Goal: Task Accomplishment & Management: Complete application form

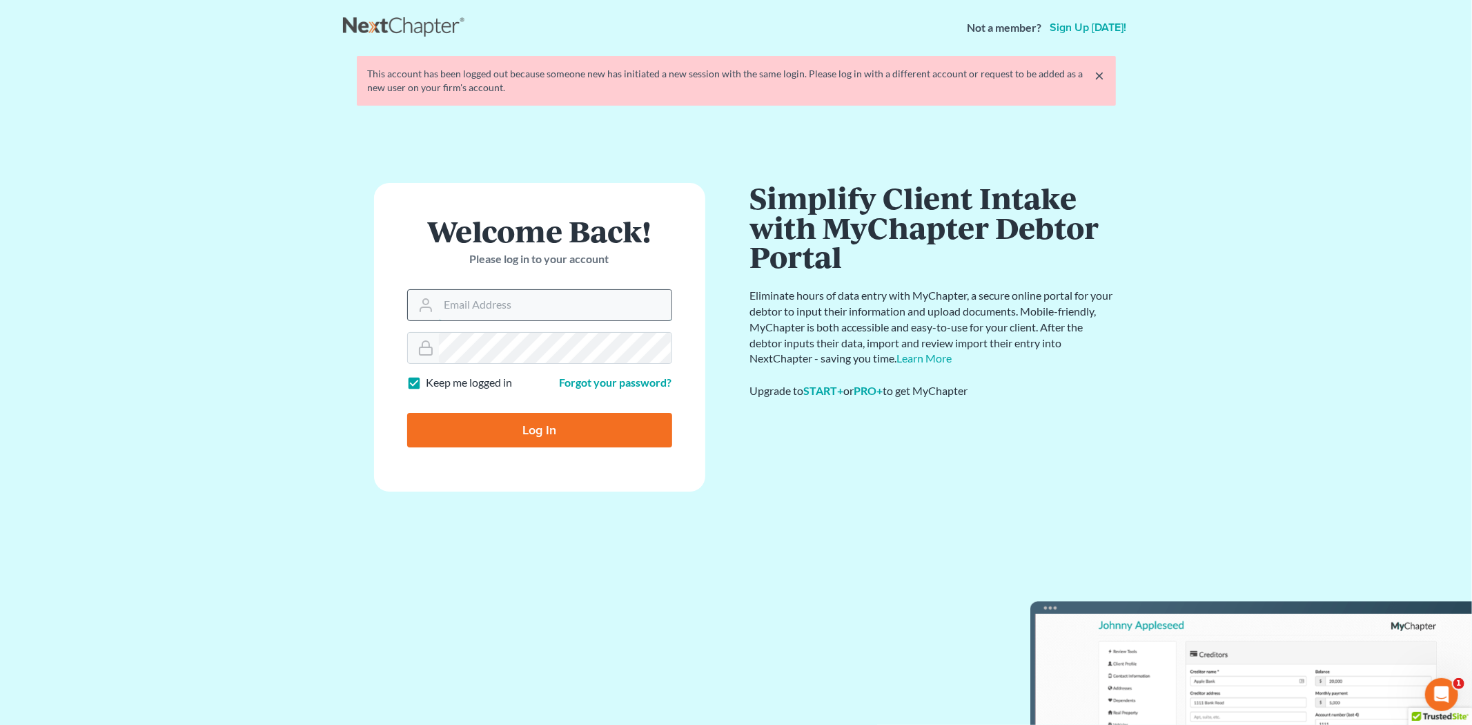
click at [543, 293] on input "Email Address" at bounding box center [555, 305] width 233 height 30
type input "[PERSON_NAME][EMAIL_ADDRESS][DOMAIN_NAME]"
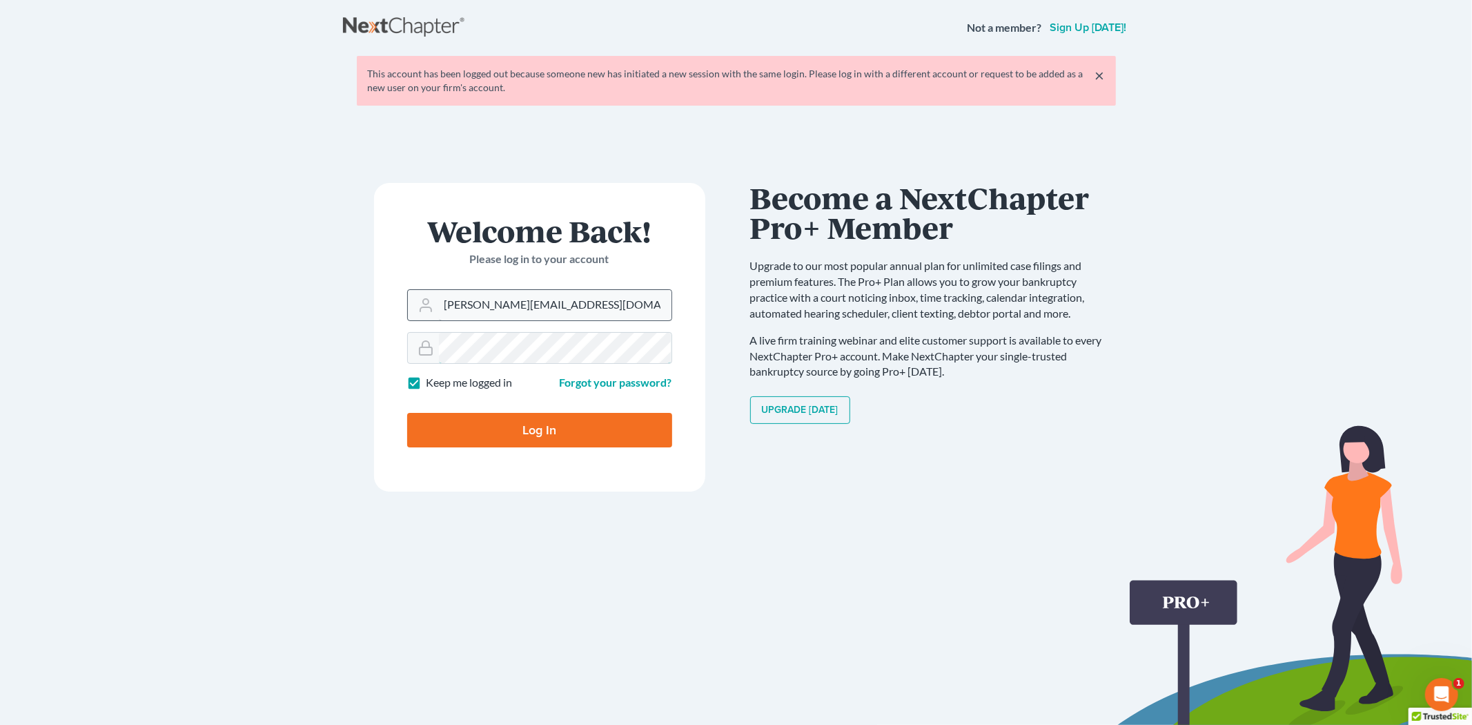
click at [407, 413] on input "Log In" at bounding box center [539, 430] width 265 height 35
type input "Thinking..."
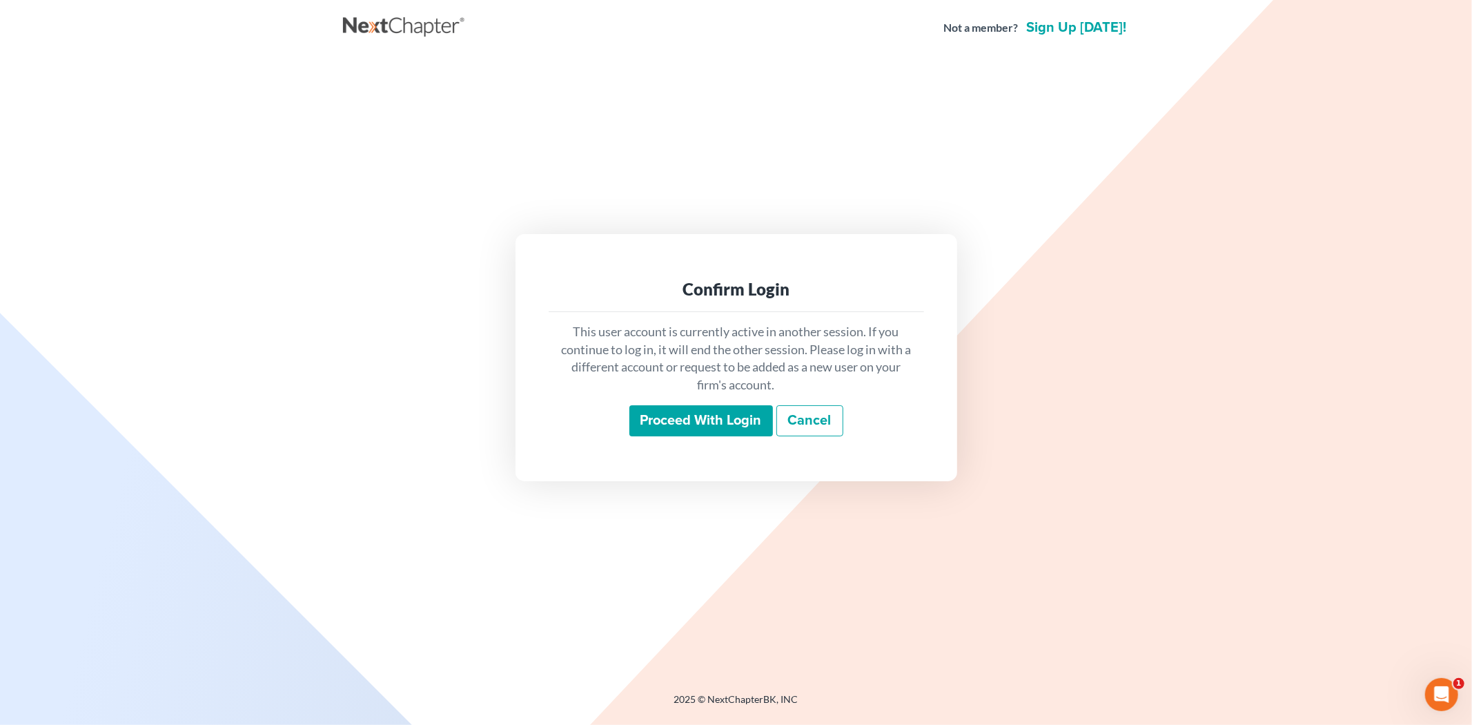
click at [665, 413] on input "Proceed with login" at bounding box center [701, 421] width 144 height 32
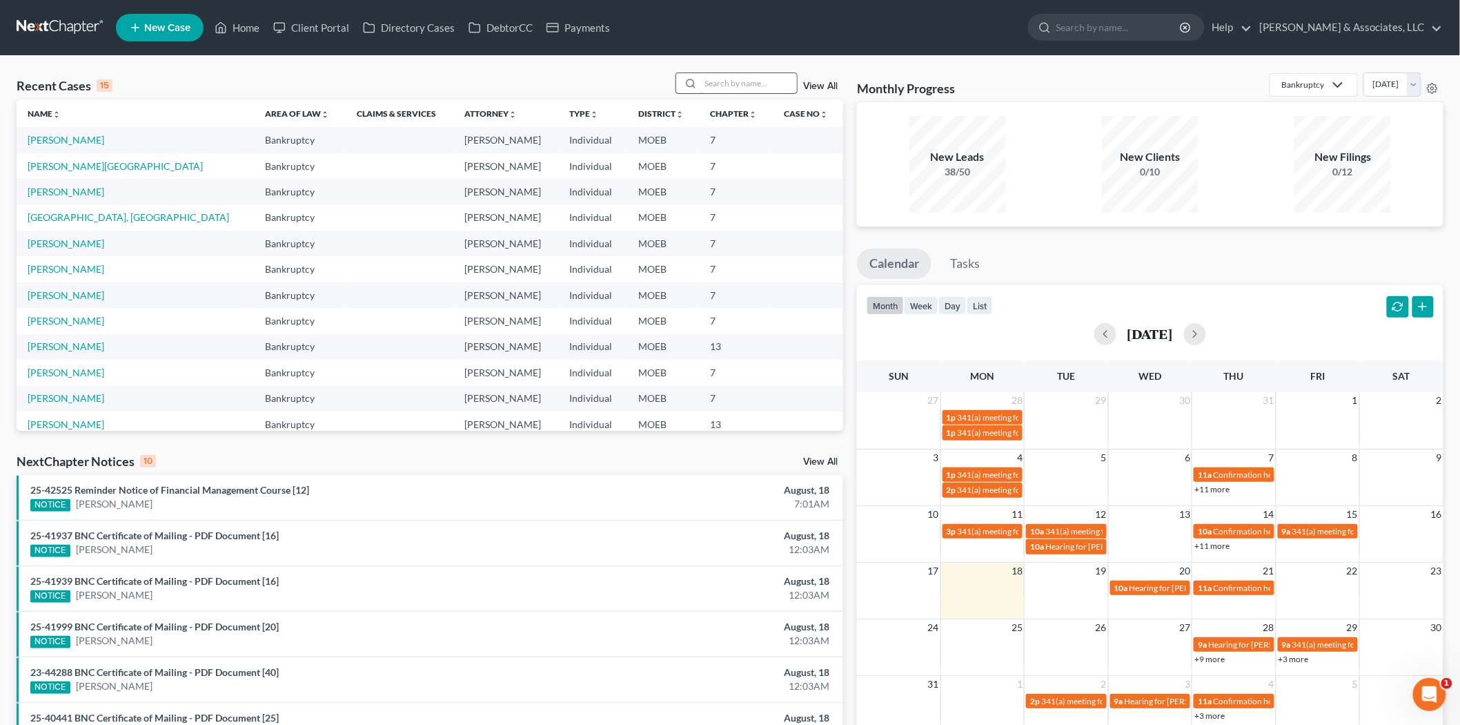
click at [718, 84] on input "search" at bounding box center [748, 83] width 97 height 20
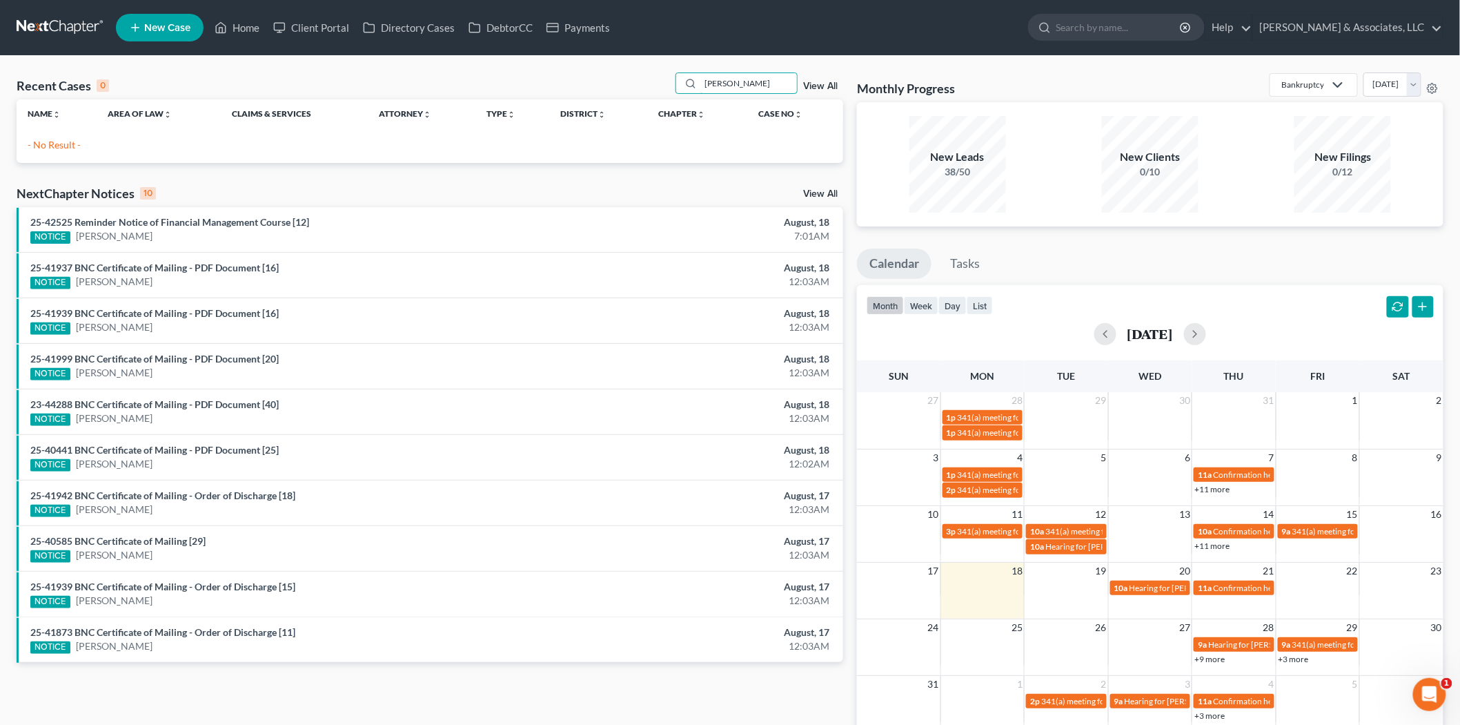
drag, startPoint x: 744, startPoint y: 80, endPoint x: 309, endPoint y: 88, distance: 434.9
click at [530, 86] on div "Recent Cases 0 [PERSON_NAME] View All" at bounding box center [430, 85] width 827 height 27
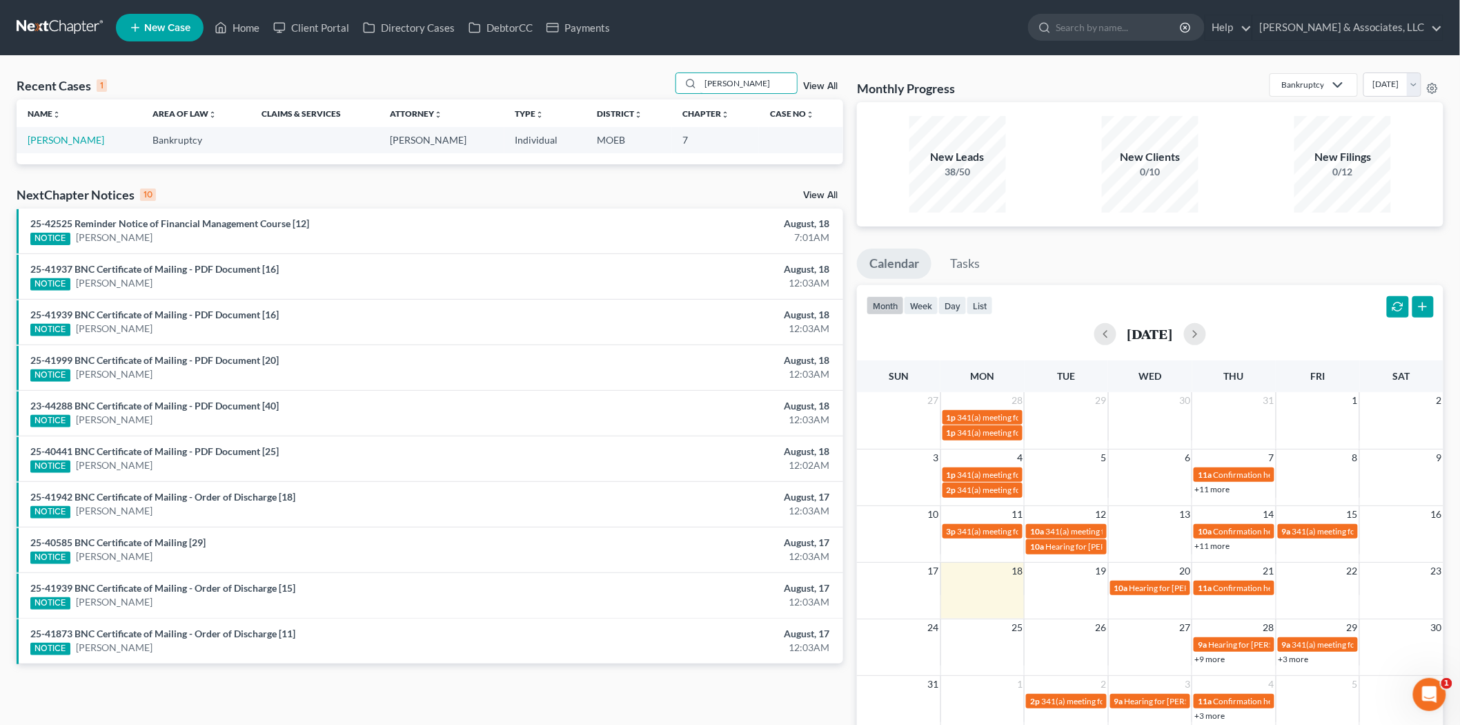
type input "[PERSON_NAME]"
click at [247, 19] on link "Home" at bounding box center [237, 27] width 59 height 25
click at [235, 30] on link "Home" at bounding box center [237, 27] width 59 height 25
click at [819, 81] on link "View All" at bounding box center [820, 86] width 35 height 10
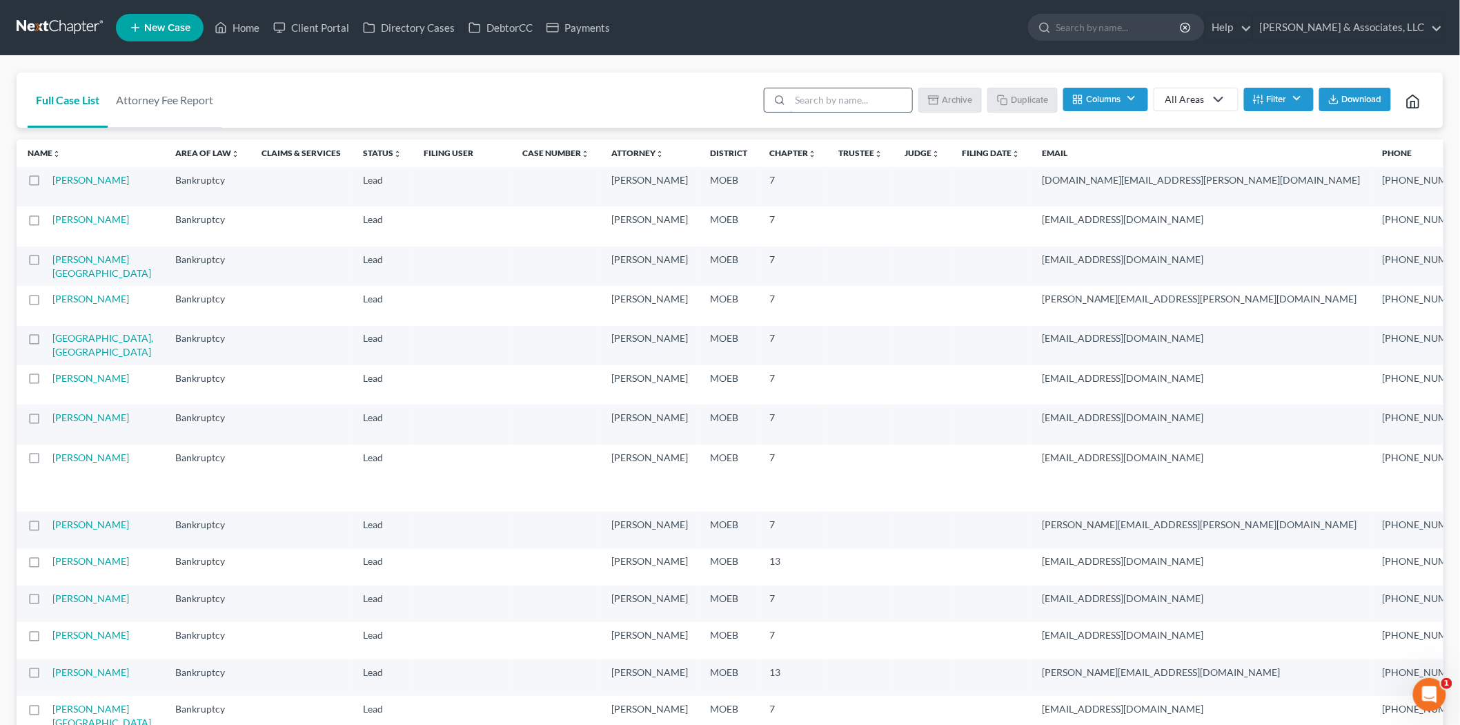
click at [832, 99] on input "search" at bounding box center [851, 99] width 122 height 23
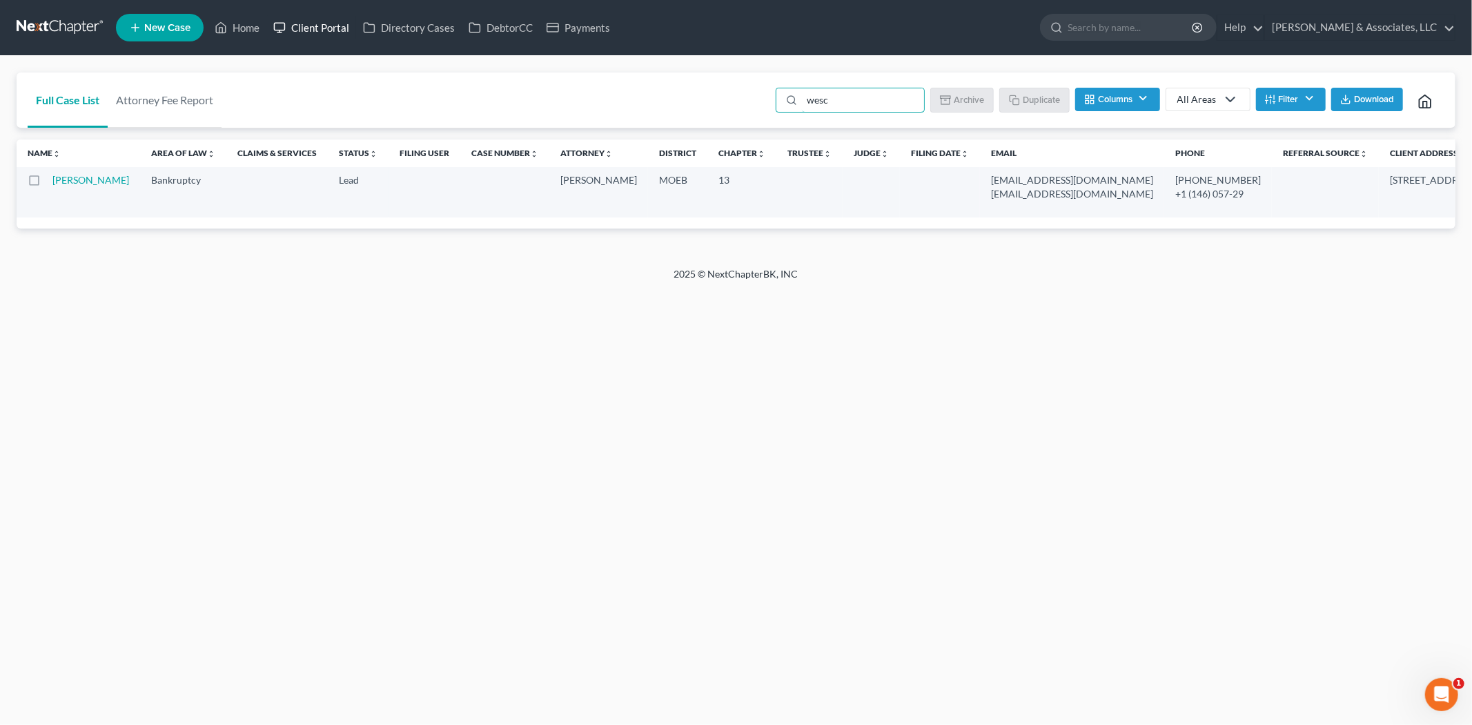
type input "wesc"
click at [314, 28] on link "Client Portal" at bounding box center [311, 27] width 90 height 25
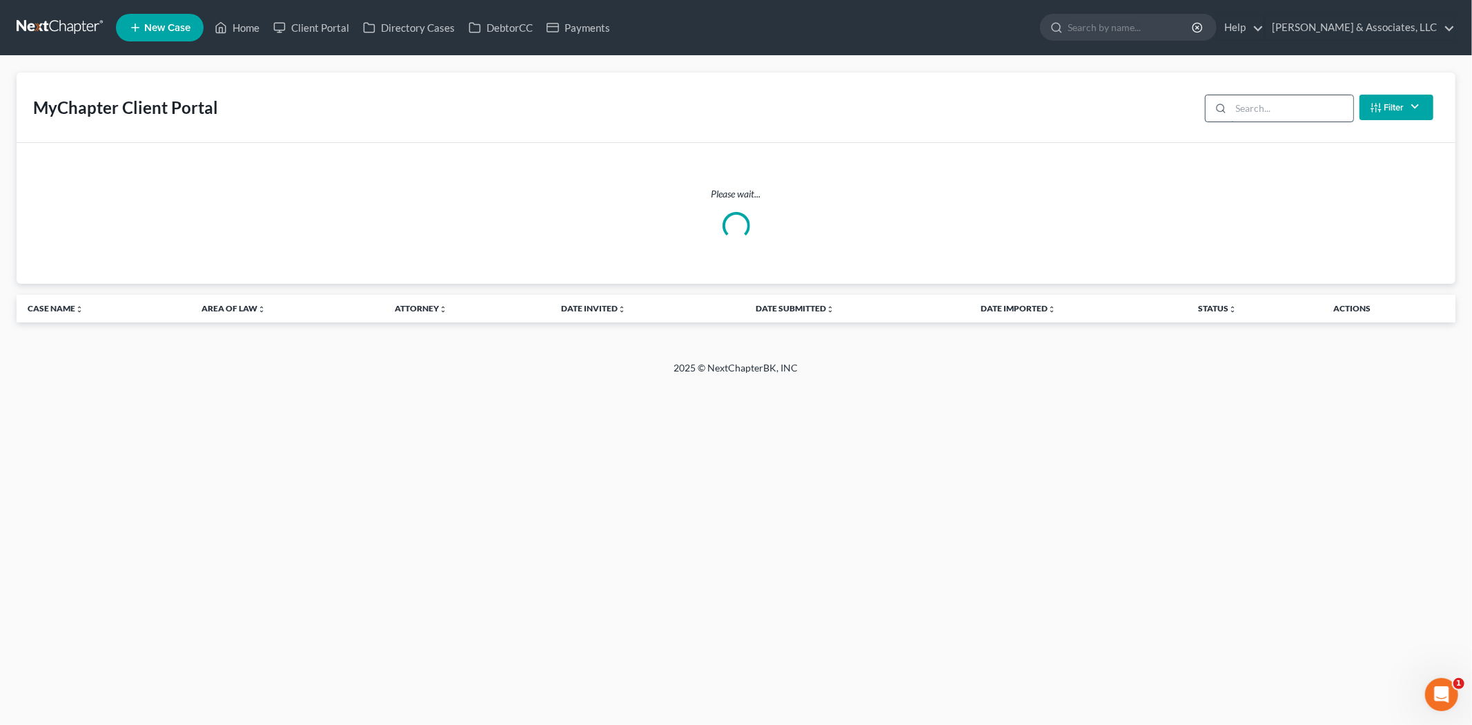
click at [1259, 108] on input "search" at bounding box center [1292, 108] width 122 height 26
type input "[PERSON_NAME]"
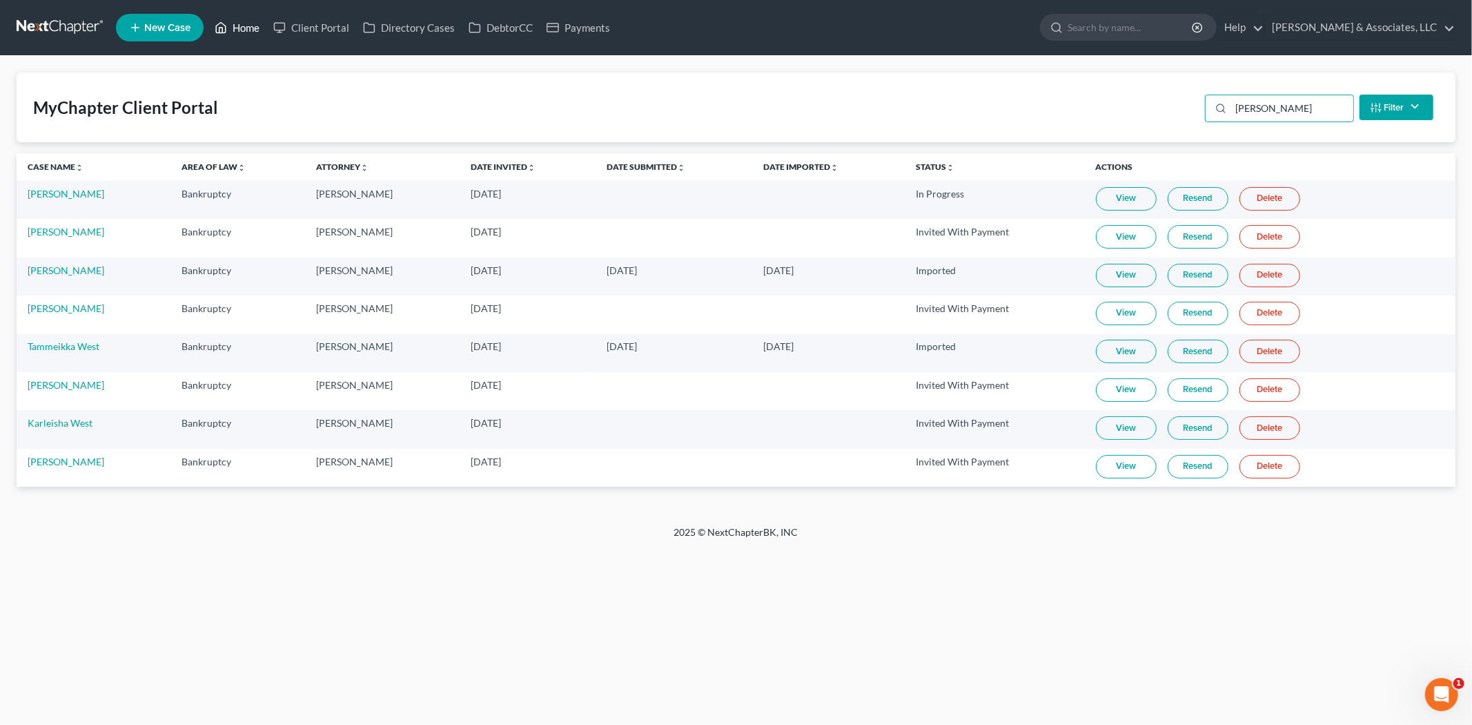
click at [238, 28] on link "Home" at bounding box center [237, 27] width 59 height 25
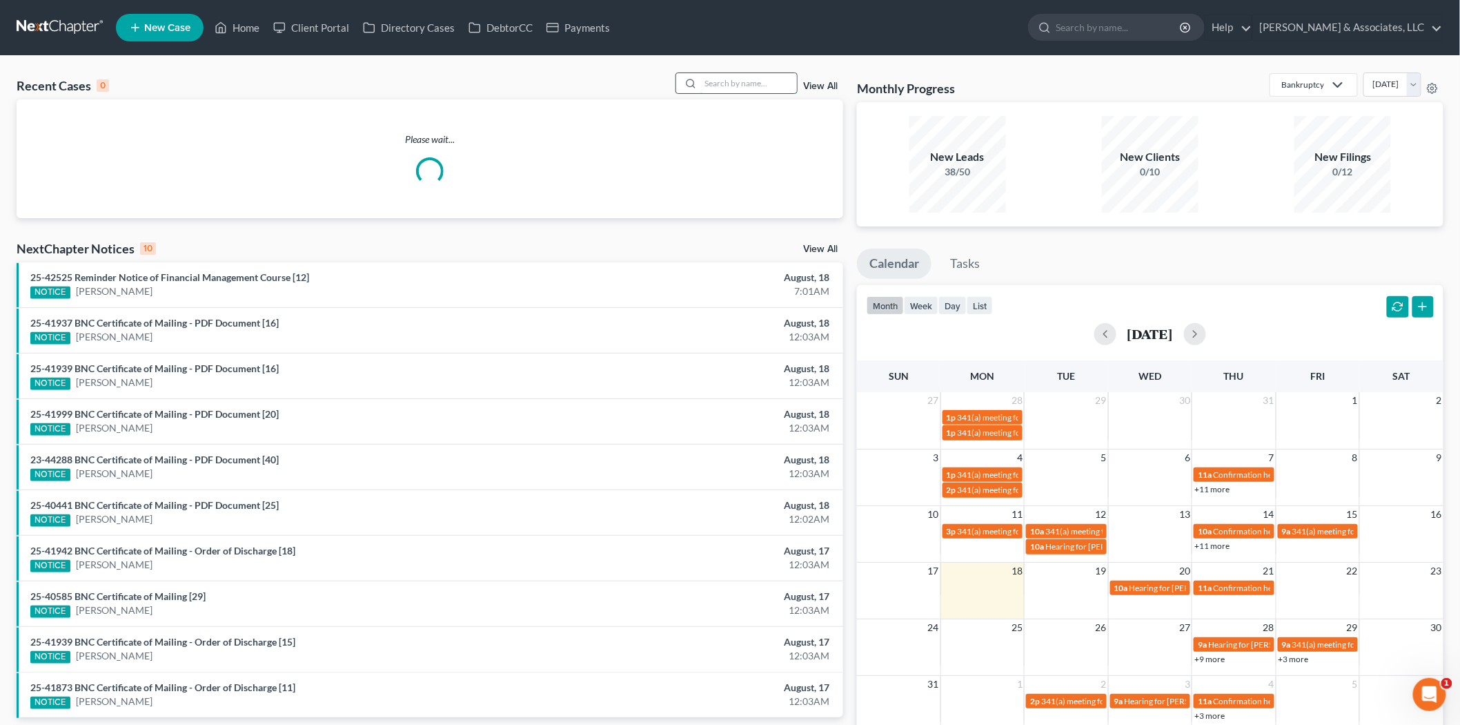
click at [720, 85] on input "search" at bounding box center [748, 83] width 97 height 20
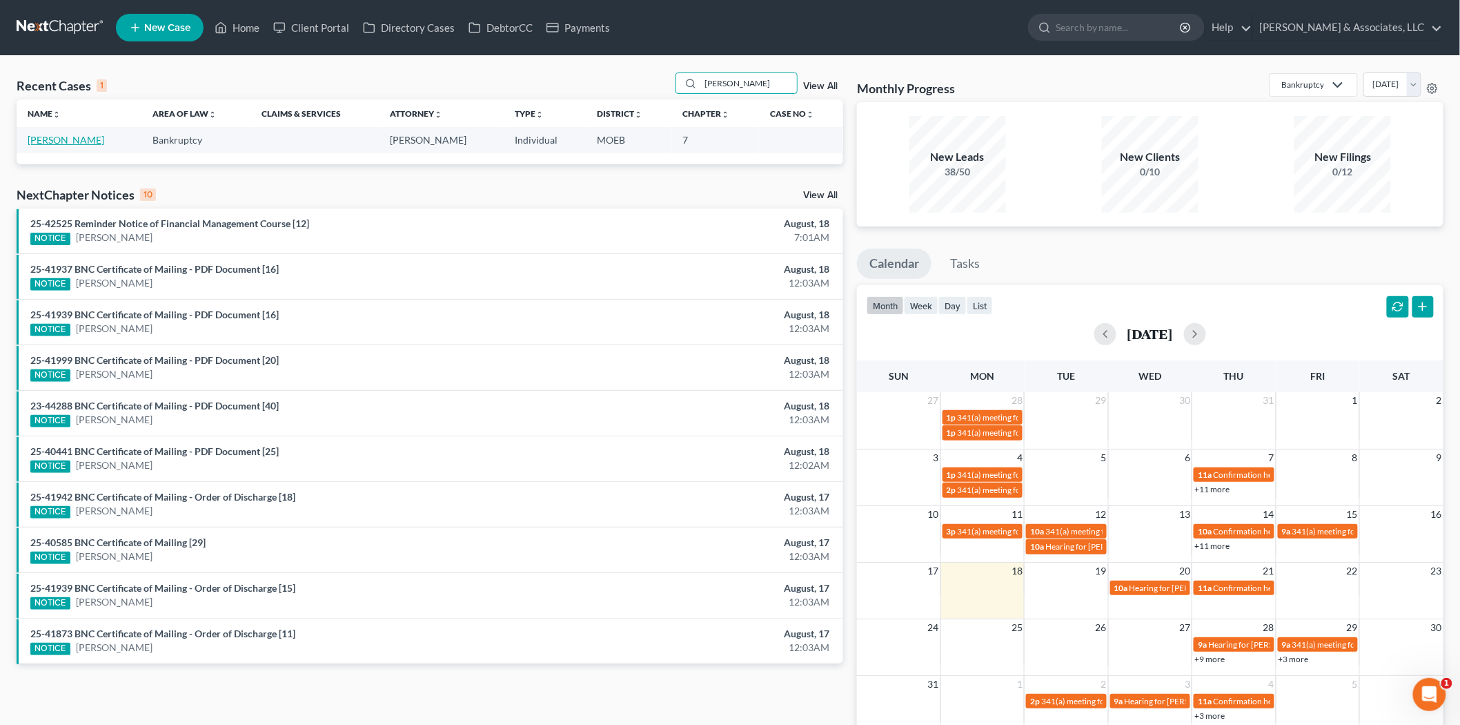
type input "[PERSON_NAME]"
click at [70, 142] on link "[PERSON_NAME]" at bounding box center [66, 140] width 77 height 12
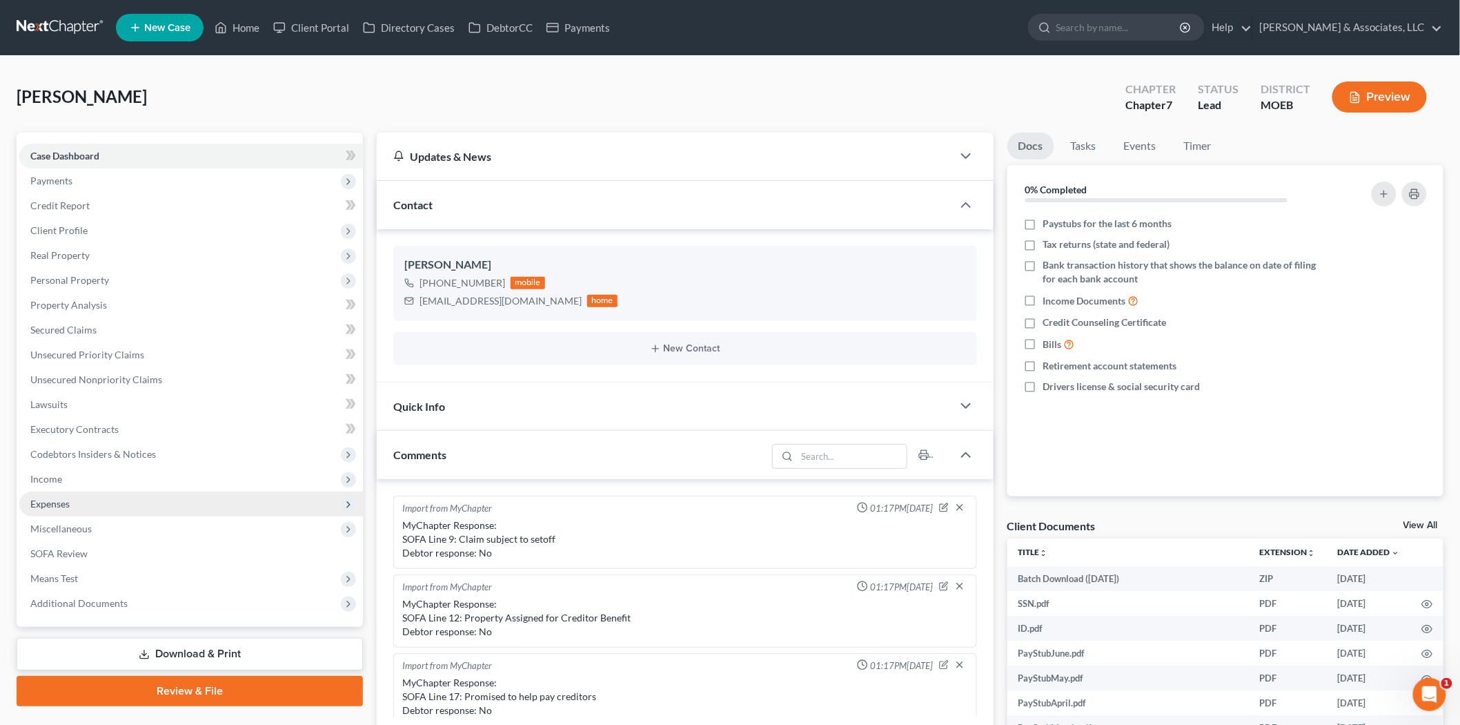
scroll to position [700, 0]
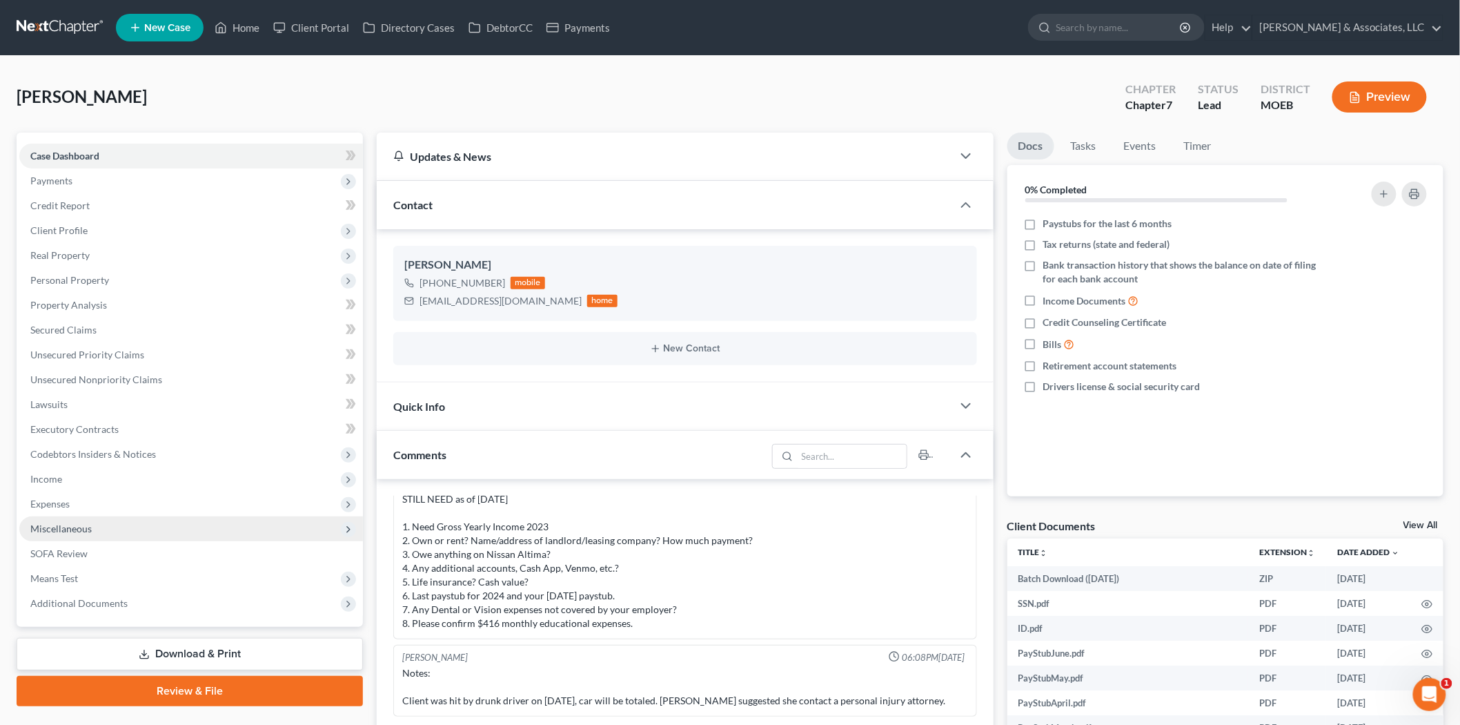
click at [65, 531] on span "Miscellaneous" at bounding box center [60, 528] width 61 height 12
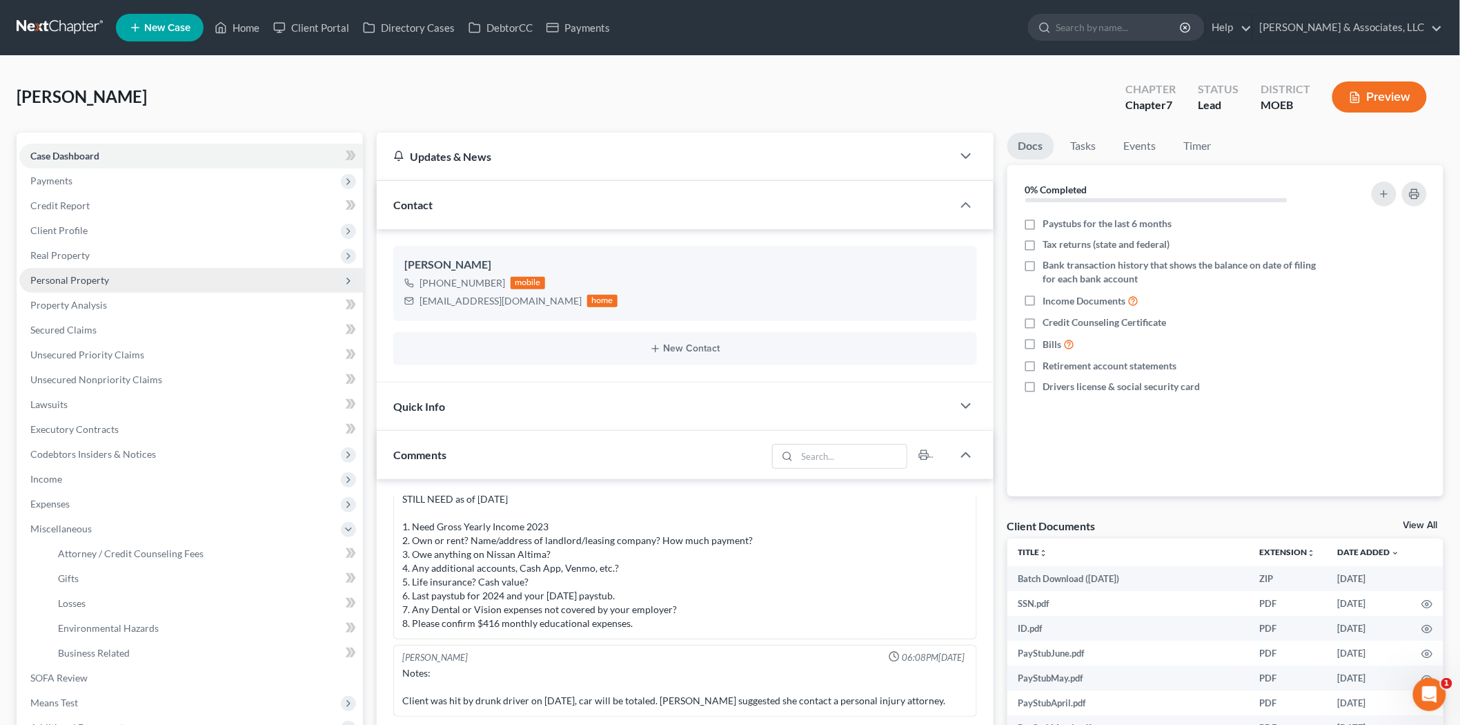
click at [73, 281] on span "Personal Property" at bounding box center [69, 280] width 79 height 12
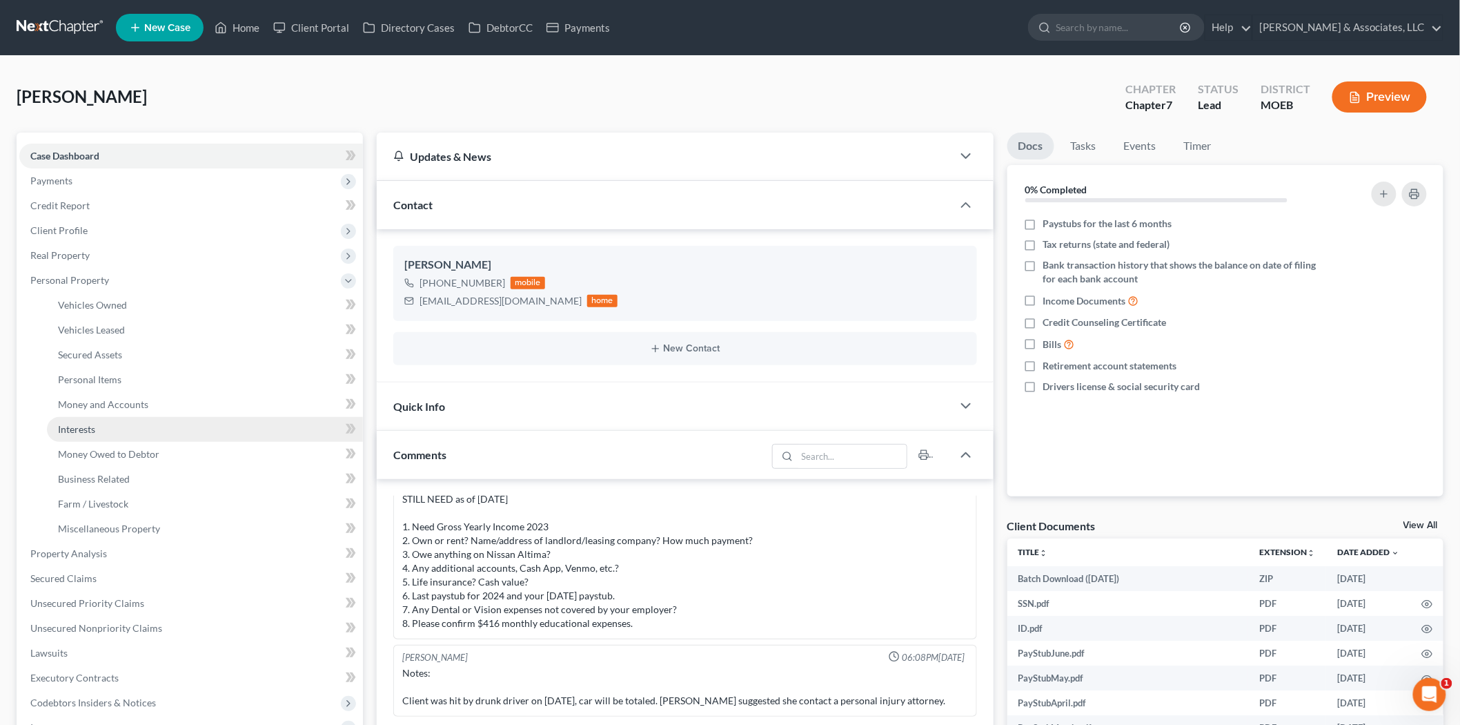
click at [79, 423] on span "Interests" at bounding box center [76, 429] width 37 height 12
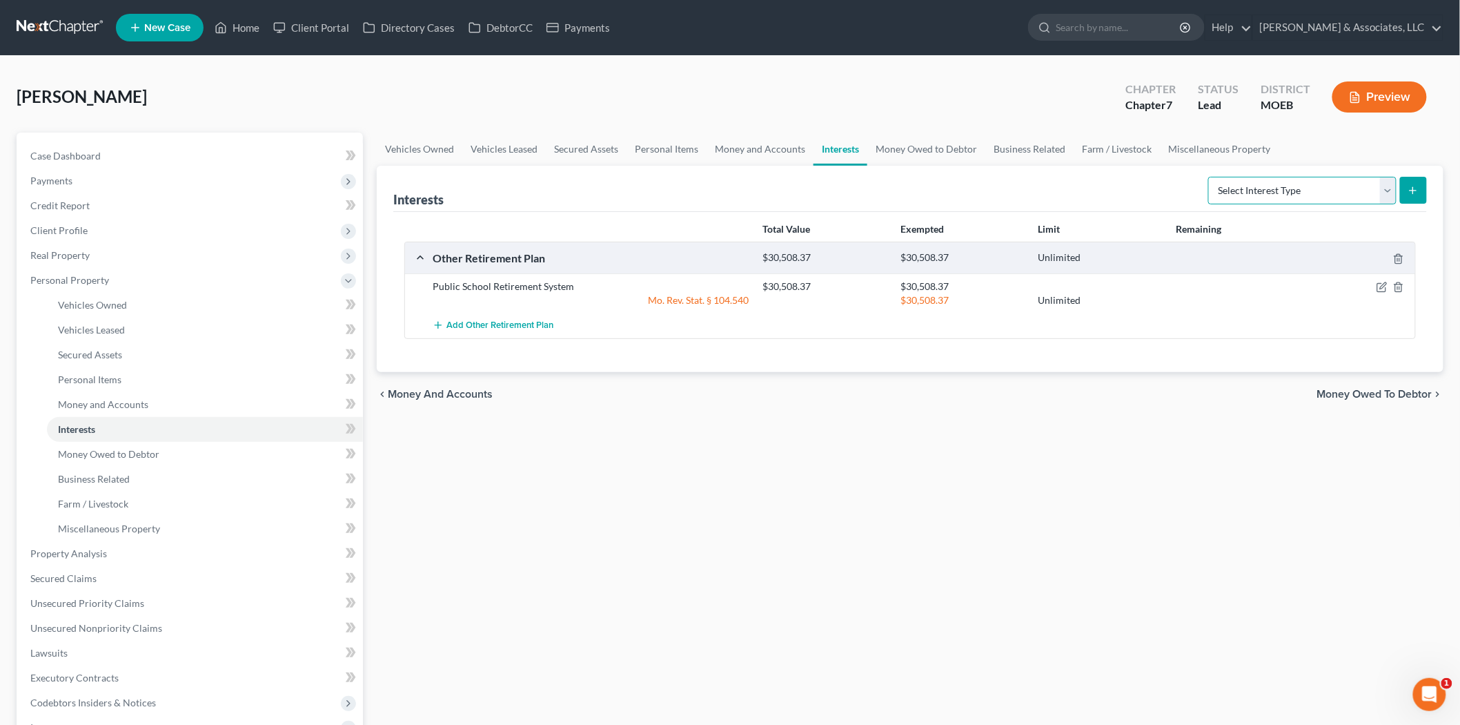
click at [1247, 193] on select "Select Interest Type 401K (A/B: 21) Annuity (A/B: 23) Bond (A/B: 18) Education …" at bounding box center [1302, 191] width 188 height 28
click at [1188, 141] on link "Miscellaneous Property" at bounding box center [1220, 149] width 119 height 33
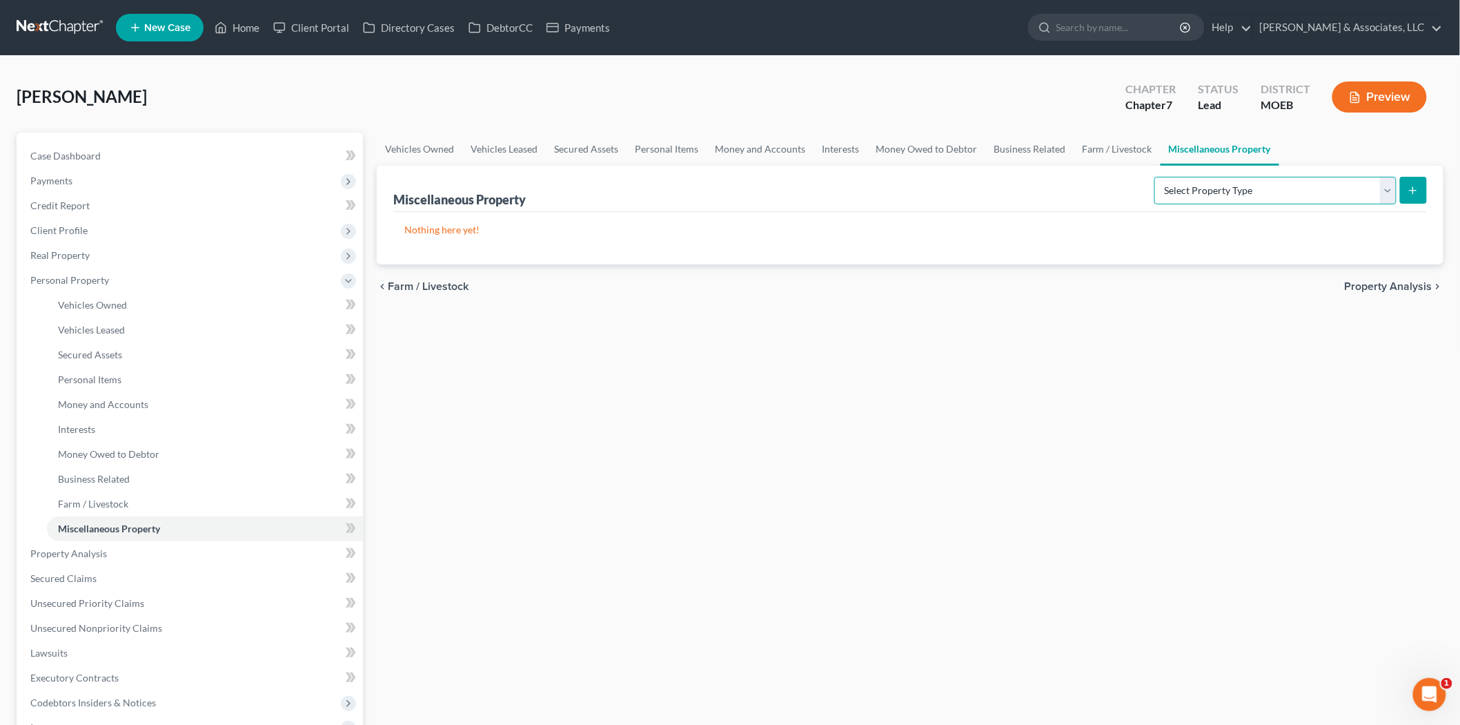
click at [1191, 180] on select "Select Property Type Assigned for Creditor Benefit [DATE] (SOFA: 12) Holding fo…" at bounding box center [1276, 191] width 242 height 28
click at [725, 144] on link "Money and Accounts" at bounding box center [760, 149] width 107 height 33
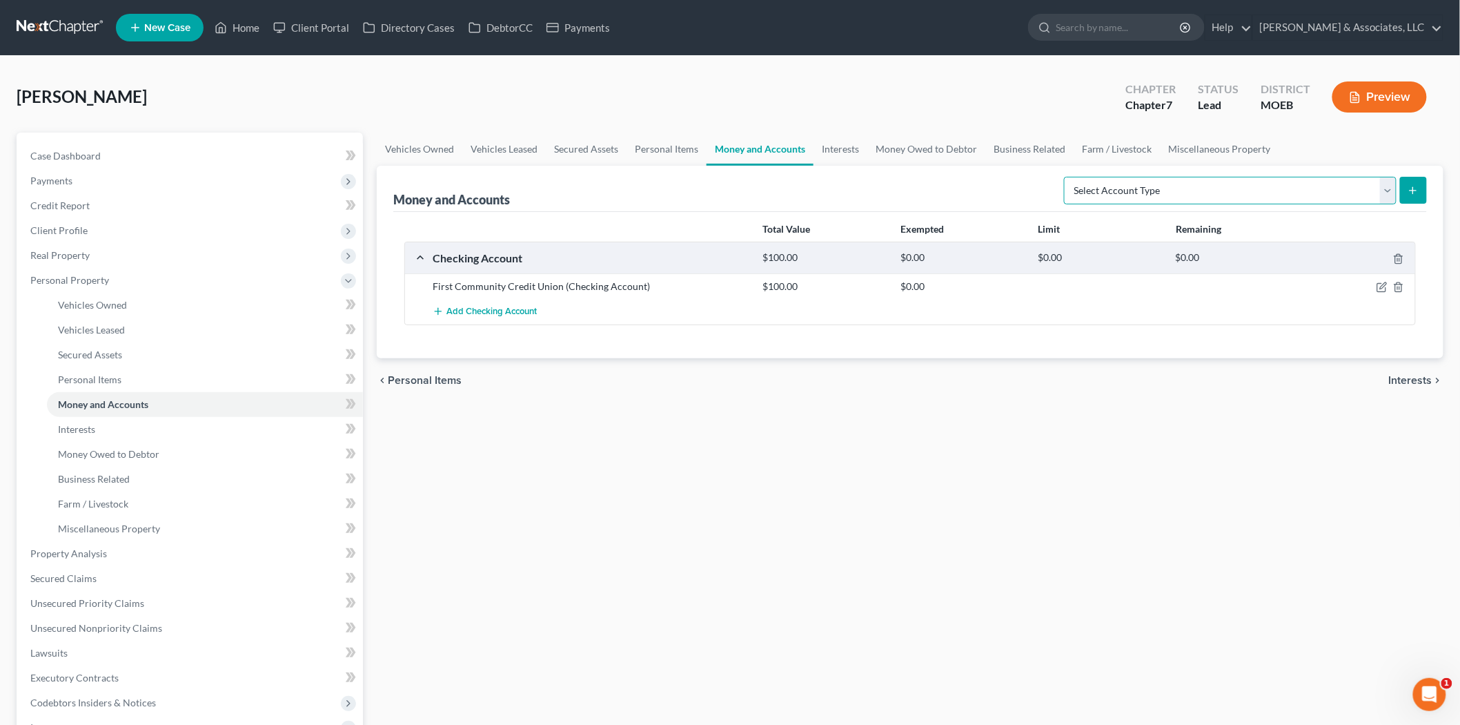
click at [1189, 180] on select "Select Account Type Brokerage (A/B: 18, SOFA: 20) Cash on Hand (A/B: 16) Certif…" at bounding box center [1230, 191] width 333 height 28
click at [837, 146] on link "Interests" at bounding box center [841, 149] width 54 height 33
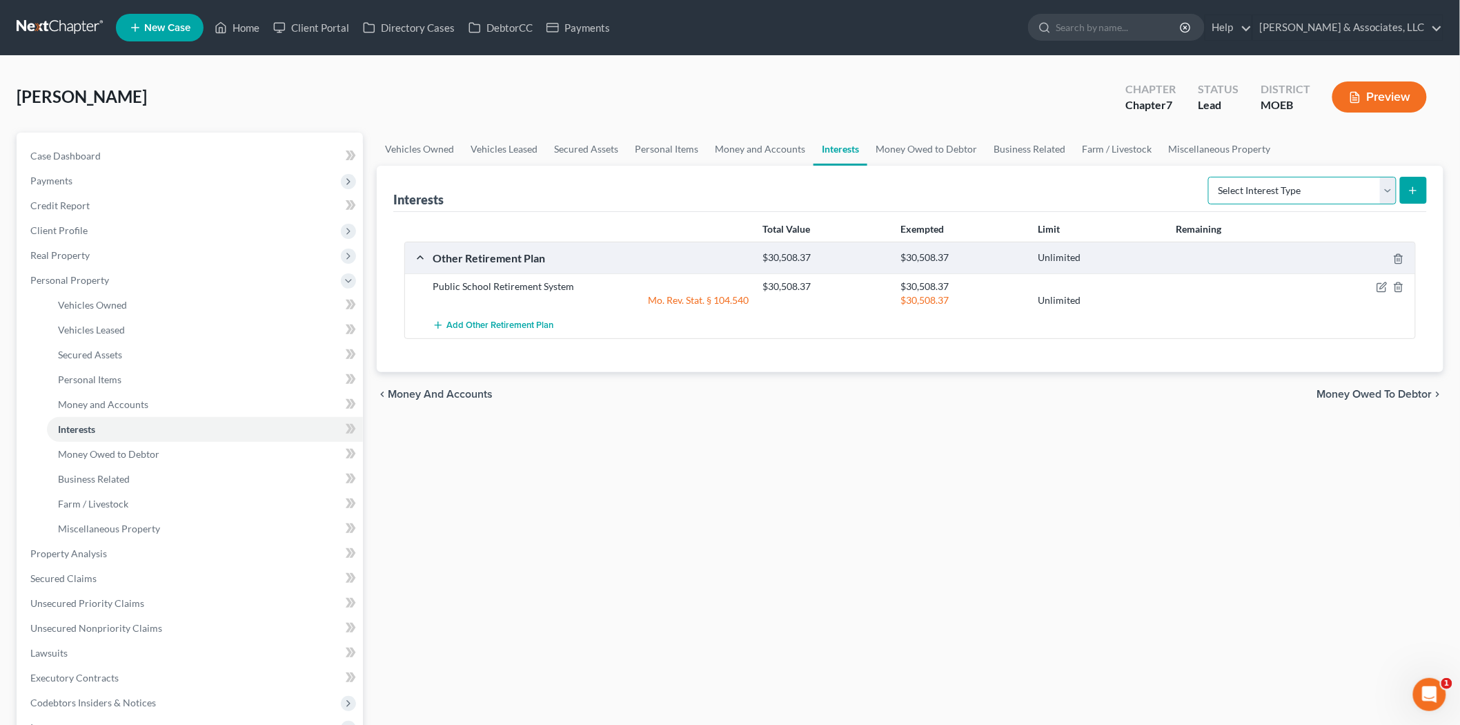
click at [1288, 193] on select "Select Interest Type 401K (A/B: 21) Annuity (A/B: 23) Bond (A/B: 18) Education …" at bounding box center [1302, 191] width 188 height 28
click at [905, 155] on link "Money Owed to Debtor" at bounding box center [926, 149] width 118 height 33
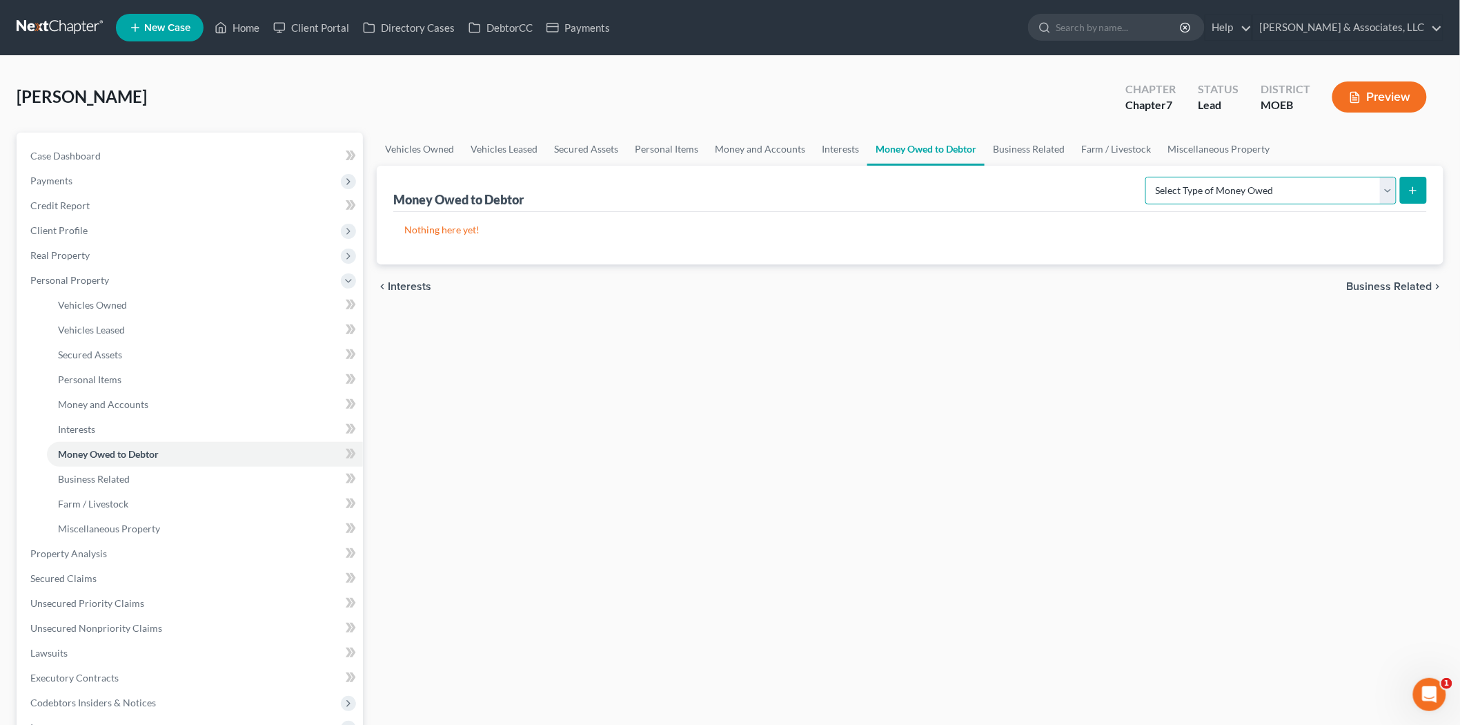
click at [1251, 194] on select "Select Type of Money Owed Accounts Receivable (A/B: 38) Alimony (A/B: 29) Child…" at bounding box center [1271, 191] width 251 height 28
click at [1198, 188] on select "Select Type of Money Owed Accounts Receivable (A/B: 38) Alimony (A/B: 29) Child…" at bounding box center [1271, 191] width 251 height 28
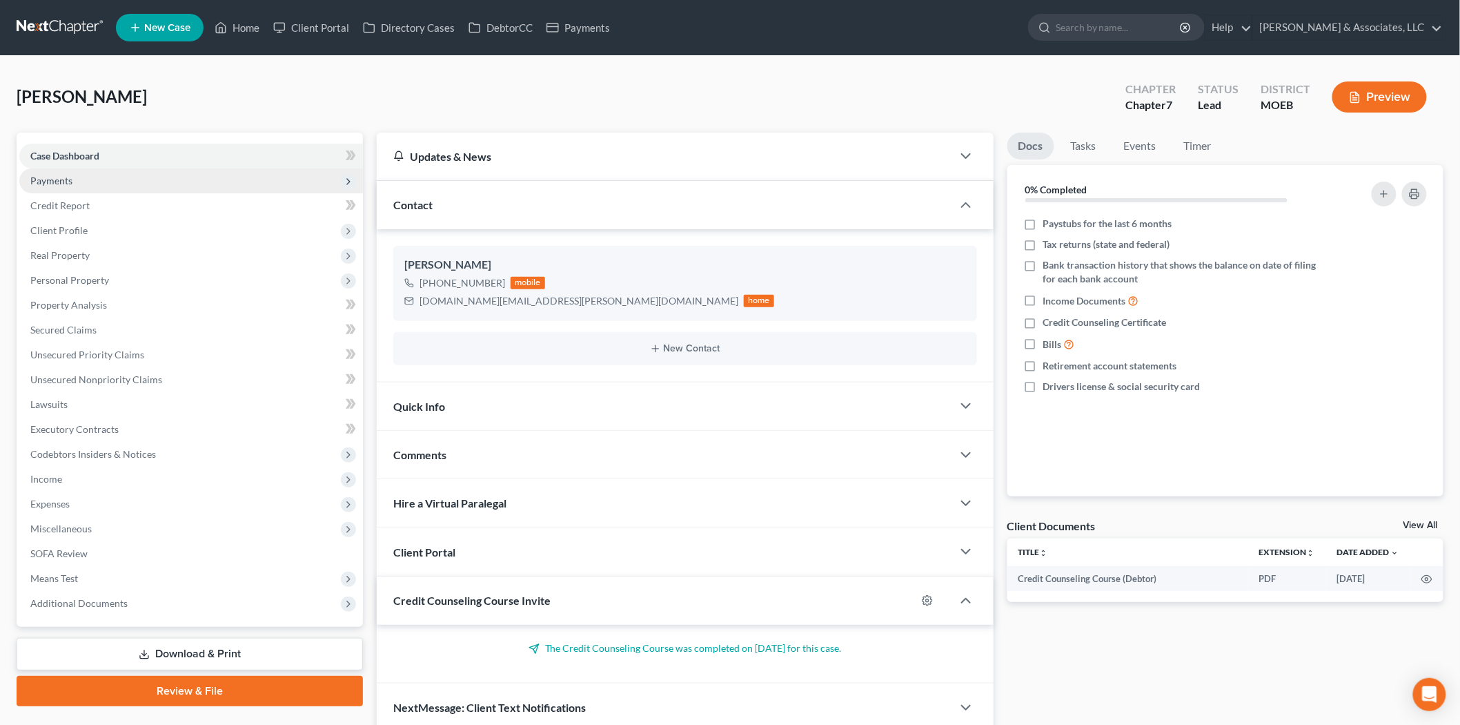
click at [121, 183] on span "Payments" at bounding box center [191, 180] width 344 height 25
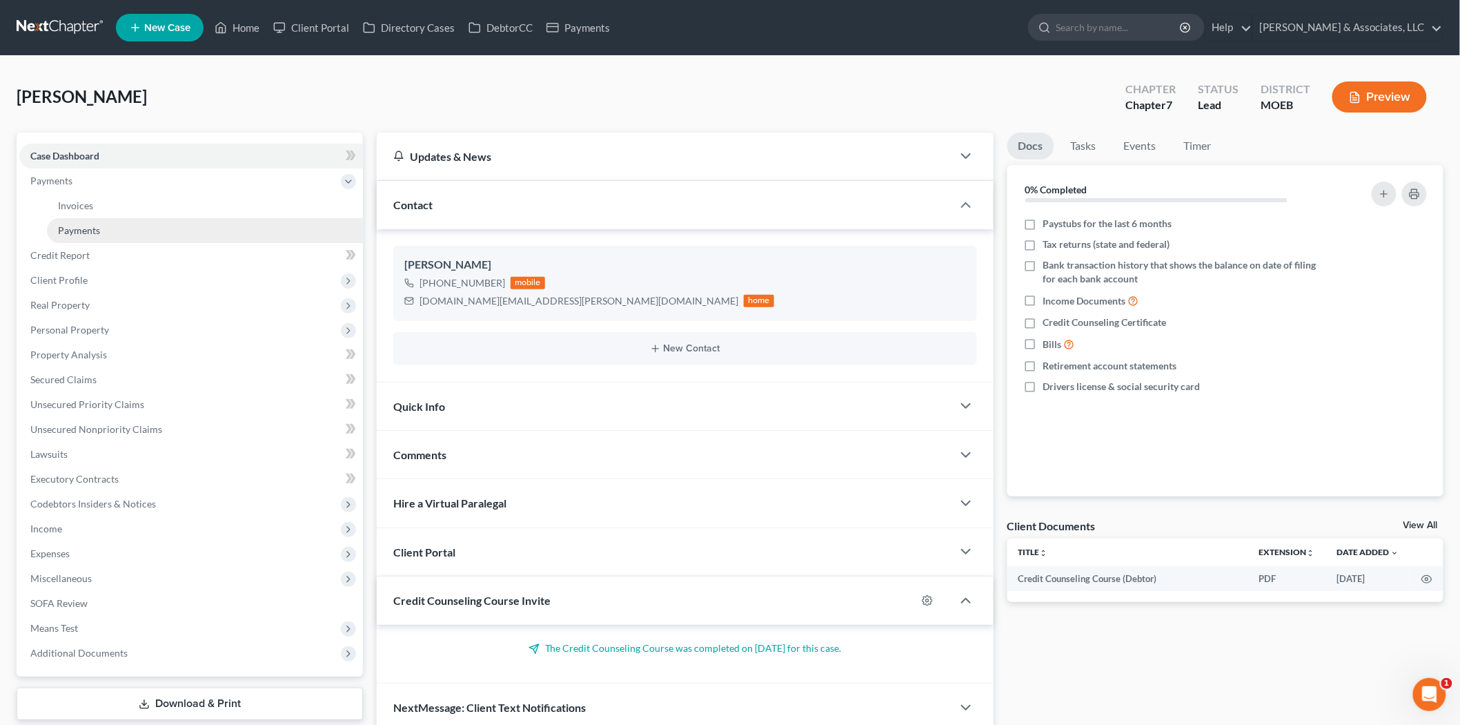
click at [135, 224] on link "Payments" at bounding box center [205, 230] width 316 height 25
